Goal: Transaction & Acquisition: Purchase product/service

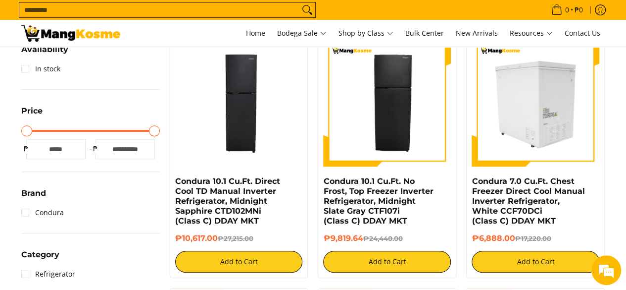
scroll to position [248, 0]
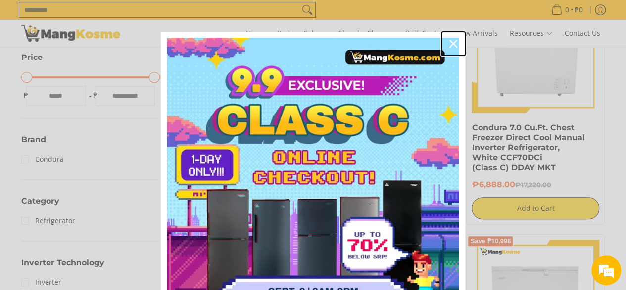
click at [451, 44] on icon "close icon" at bounding box center [454, 44] width 8 height 8
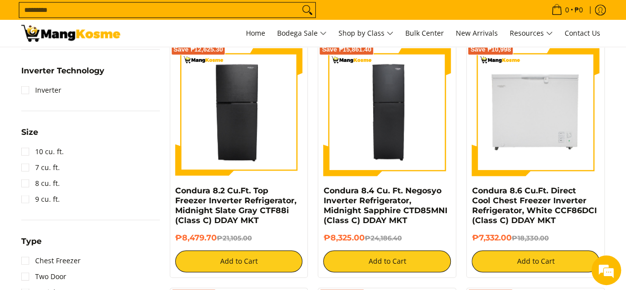
scroll to position [495, 0]
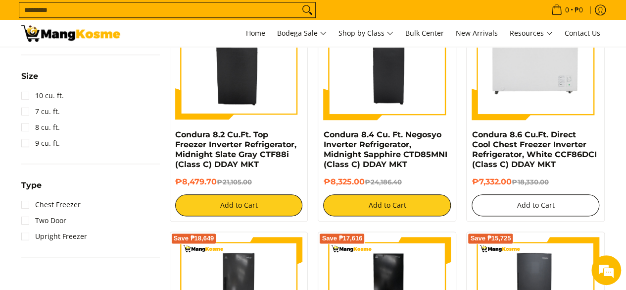
click at [523, 203] on button "Add to Cart" at bounding box center [536, 205] width 128 height 22
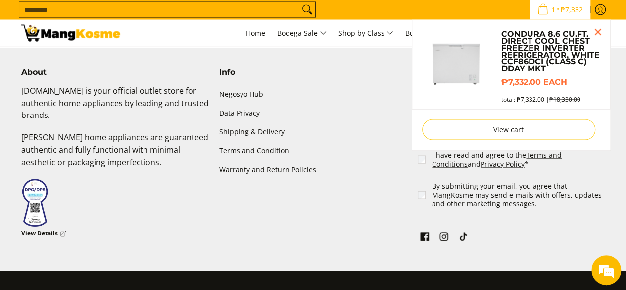
scroll to position [963, 0]
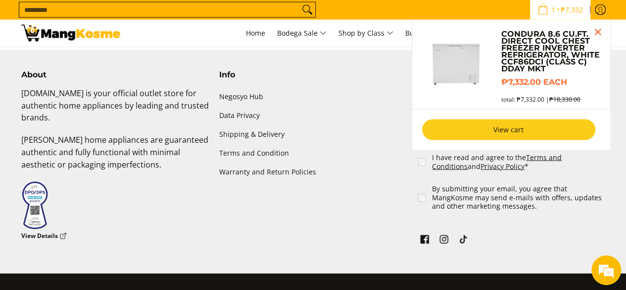
click at [460, 135] on link "View cart" at bounding box center [508, 129] width 173 height 21
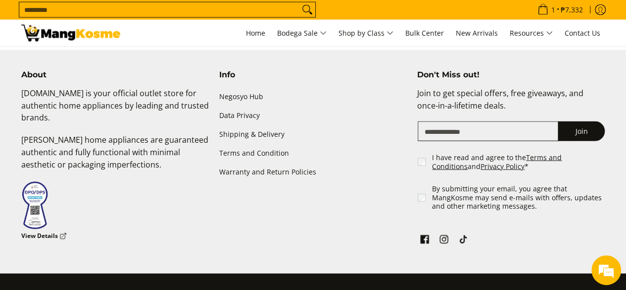
scroll to position [0, 0]
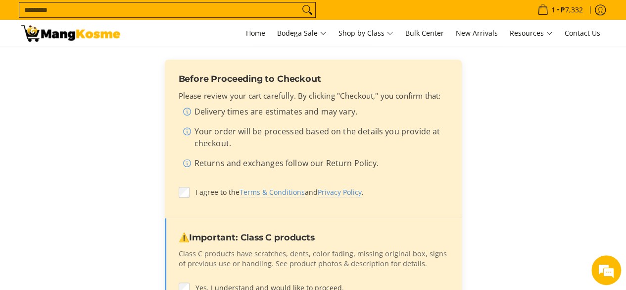
scroll to position [347, 0]
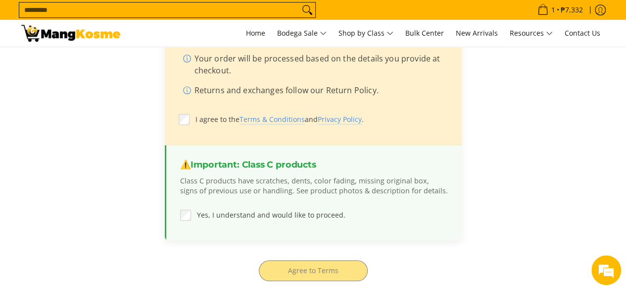
click at [334, 268] on div "total * : ₱7,332.00 Before Proceeding to Checkout Please review your cart caref…" at bounding box center [313, 129] width 574 height 368
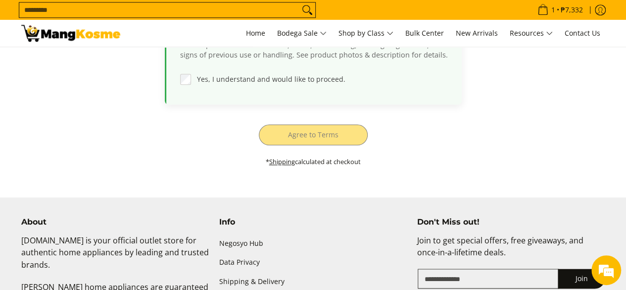
scroll to position [446, 0]
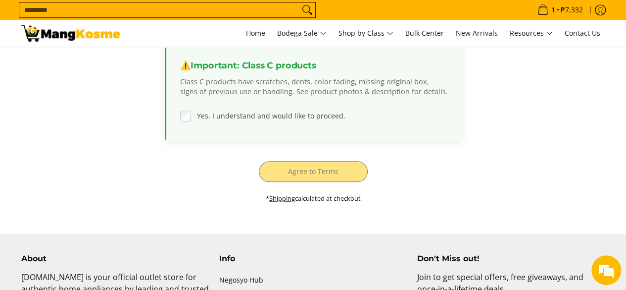
click at [306, 171] on div "total * : ₱7,332.00 Before Proceeding to Checkout Please review your cart caref…" at bounding box center [313, 30] width 574 height 368
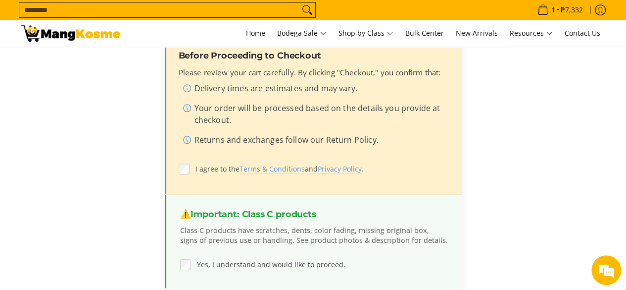
click at [189, 161] on label "I agree to the Terms & Conditions and Privacy Policy ." at bounding box center [313, 168] width 269 height 19
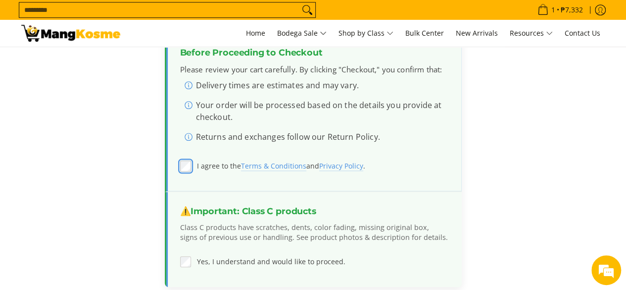
scroll to position [446, 0]
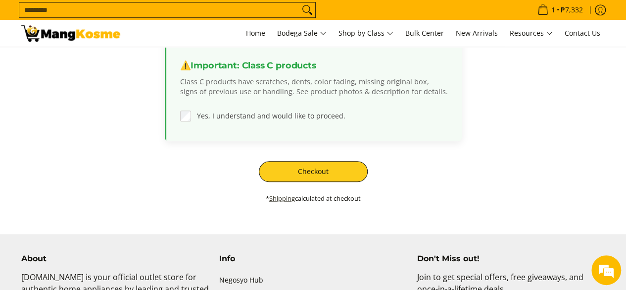
click at [280, 198] on link "Shipping" at bounding box center [282, 198] width 26 height 9
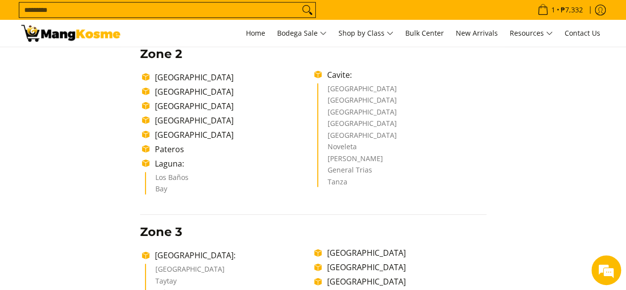
scroll to position [446, 0]
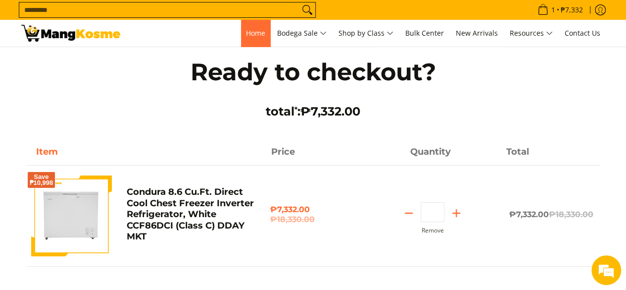
click at [246, 34] on span "Home" at bounding box center [255, 32] width 19 height 9
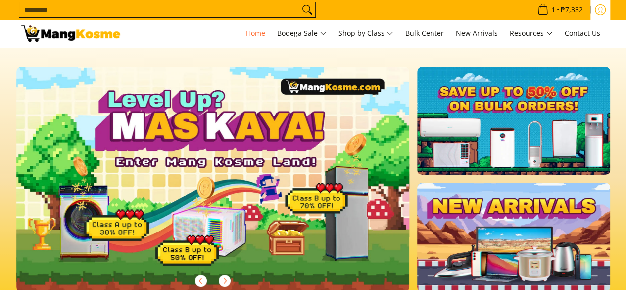
click at [603, 12] on icon "Log in" at bounding box center [600, 9] width 11 height 11
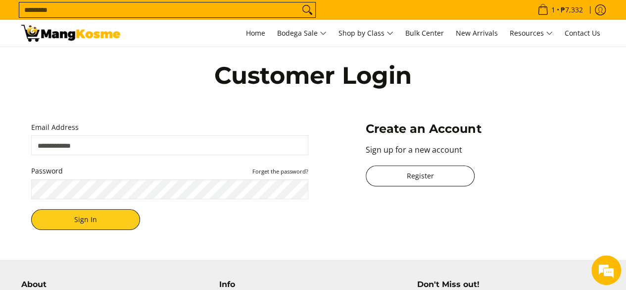
click at [436, 175] on link "Register" at bounding box center [420, 175] width 109 height 21
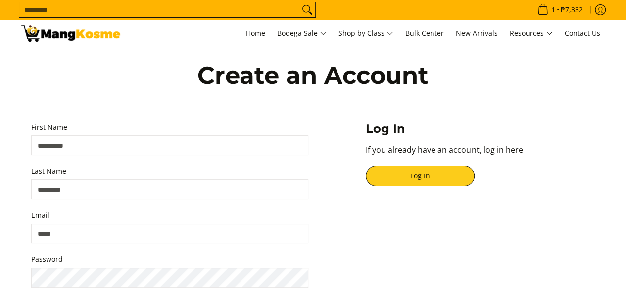
click at [149, 146] on input "First Name" at bounding box center [169, 145] width 277 height 20
type input "*****"
click at [160, 184] on input "Last Name" at bounding box center [169, 189] width 277 height 20
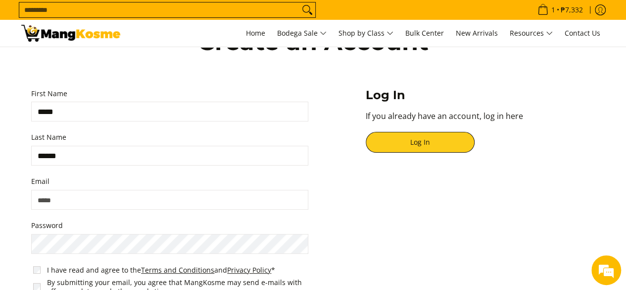
scroll to position [50, 0]
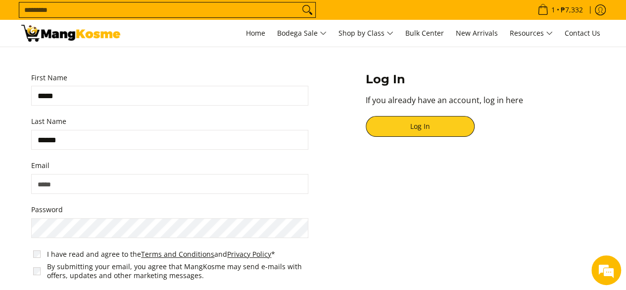
type input "******"
click at [131, 185] on input "Email" at bounding box center [169, 184] width 277 height 20
click at [39, 184] on input "**********" at bounding box center [169, 184] width 277 height 20
type input "**********"
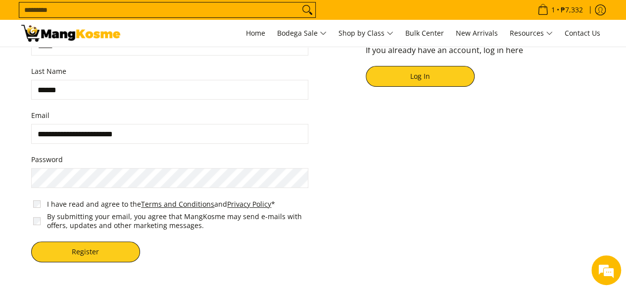
scroll to position [198, 0]
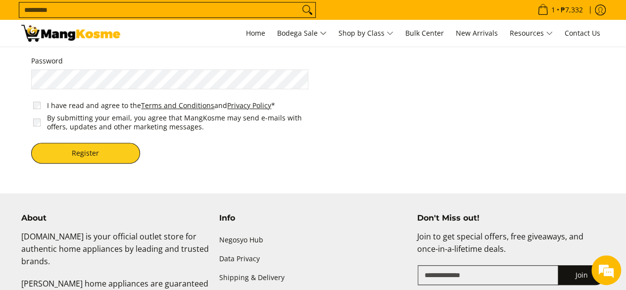
click at [42, 104] on span "I have read and agree to the Terms and Conditions and Privacy Policy *" at bounding box center [171, 105] width 281 height 13
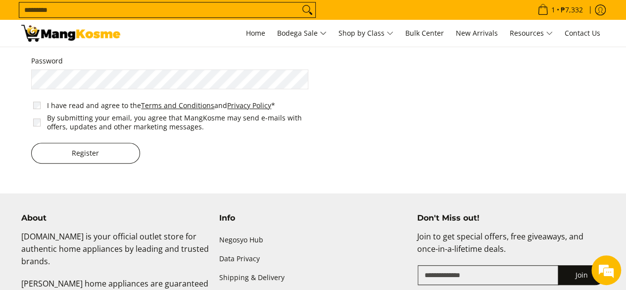
click at [110, 150] on button "Register" at bounding box center [85, 153] width 109 height 21
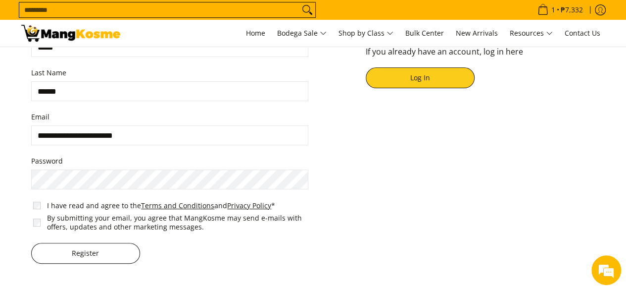
scroll to position [50, 0]
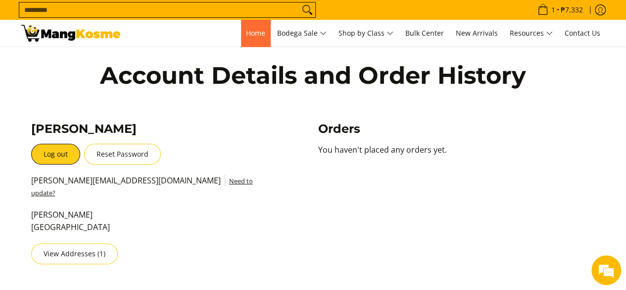
click at [241, 33] on link "Home" at bounding box center [255, 33] width 29 height 27
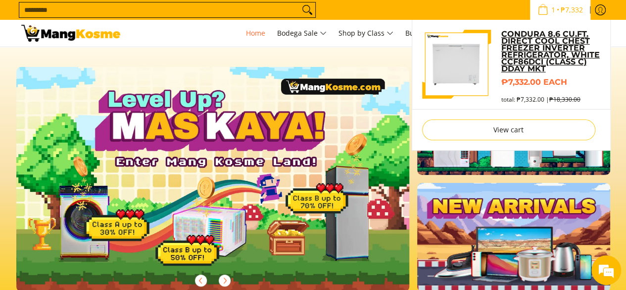
drag, startPoint x: 0, startPoint y: 0, endPoint x: 541, endPoint y: 57, distance: 543.7
click at [541, 58] on link "Condura 8.6 Cu.Ft. Direct Cool Chest Freezer Inverter Refrigerator, White CCF86…" at bounding box center [550, 52] width 99 height 42
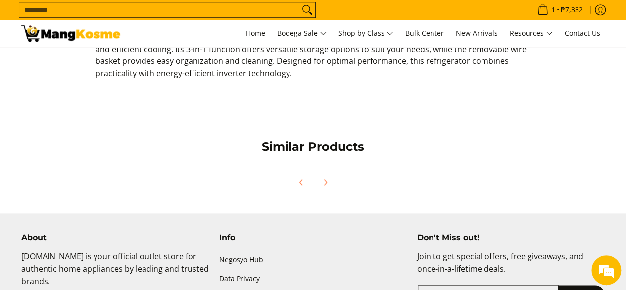
scroll to position [680, 0]
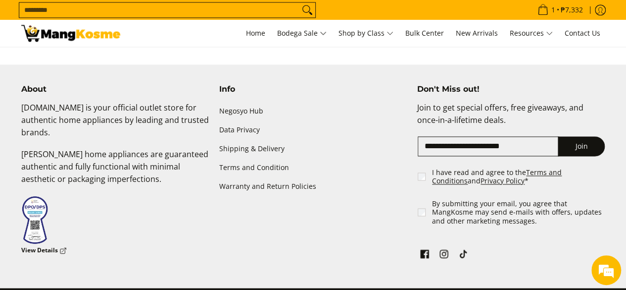
click at [427, 173] on span "I have read and agree to the Terms and Conditions and Privacy Policy *" at bounding box center [512, 176] width 192 height 21
click at [421, 178] on span "I have read and agree to the Terms and Conditions and Privacy Policy *" at bounding box center [512, 176] width 192 height 21
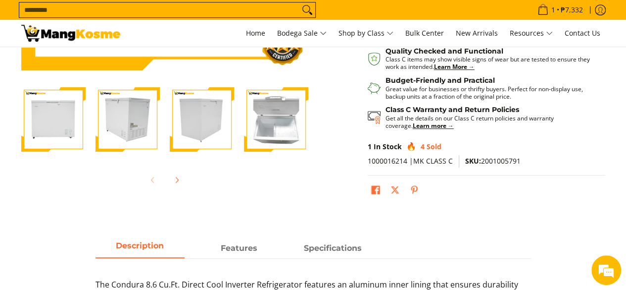
scroll to position [0, 0]
click at [68, 125] on img "Condura 8.6 Cu.Ft. Direct Cool Chest Freezer Inverter Refrigerator, White CCF86…" at bounding box center [53, 119] width 64 height 64
click at [139, 121] on img "Condura 8.6 Cu.Ft. Direct Cool Chest Freezer Inverter Refrigerator, White CCF86…" at bounding box center [128, 119] width 64 height 64
click at [184, 121] on img "Condura 8.6 Cu.Ft. Direct Cool Chest Freezer Inverter Refrigerator, White CCF86…" at bounding box center [202, 119] width 64 height 64
click at [280, 120] on img "Condura 8.6 Cu.Ft. Direct Cool Chest Freezer Inverter Refrigerator, White CCF86…" at bounding box center [276, 119] width 64 height 64
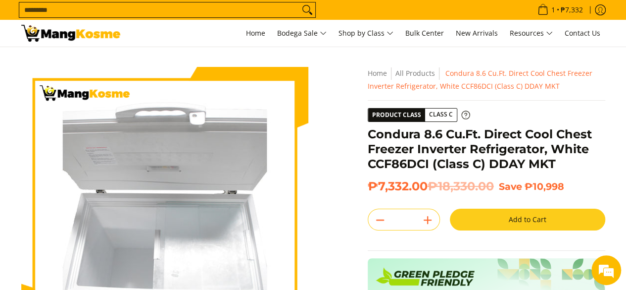
click at [444, 111] on span "Class C" at bounding box center [441, 114] width 32 height 12
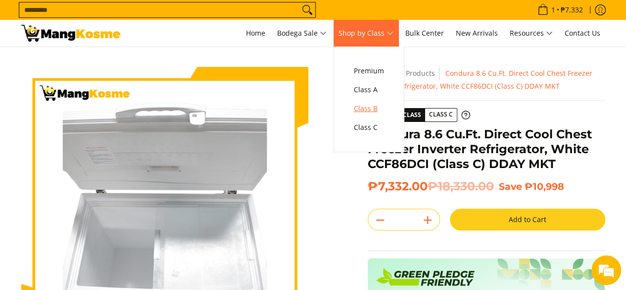
click at [362, 106] on span "Class B" at bounding box center [369, 108] width 30 height 12
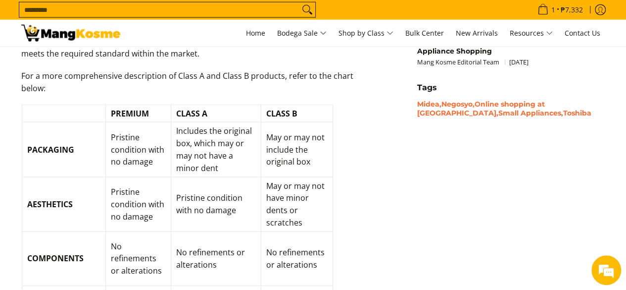
scroll to position [1628, 0]
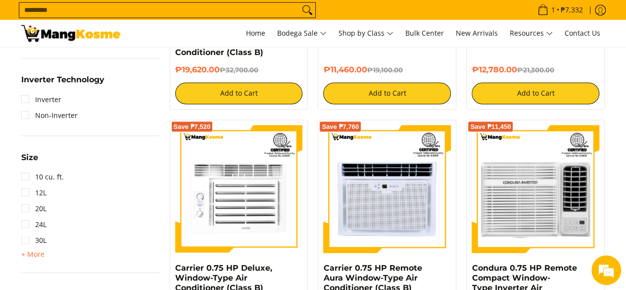
scroll to position [743, 0]
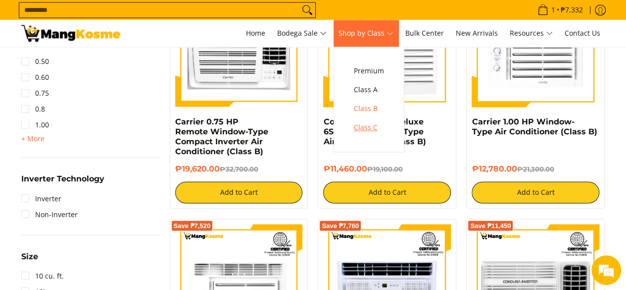
click at [372, 126] on span "Class C" at bounding box center [369, 127] width 30 height 12
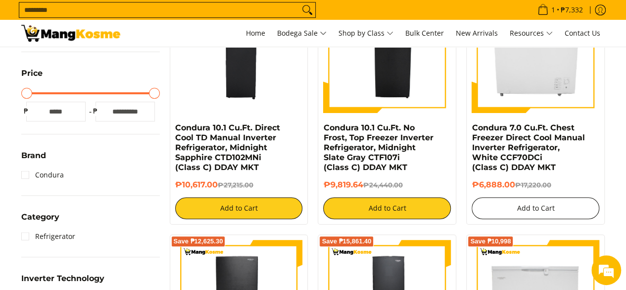
scroll to position [198, 0]
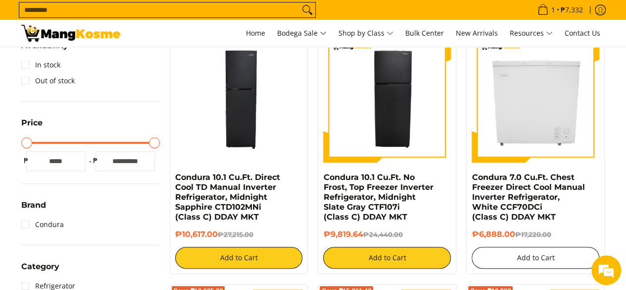
click at [516, 247] on button "Add to Cart" at bounding box center [536, 258] width 128 height 22
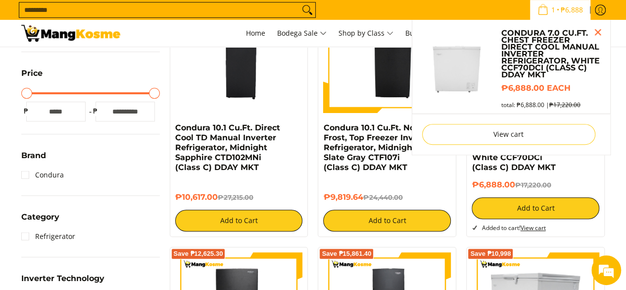
scroll to position [594, 0]
